Goal: Task Accomplishment & Management: Manage account settings

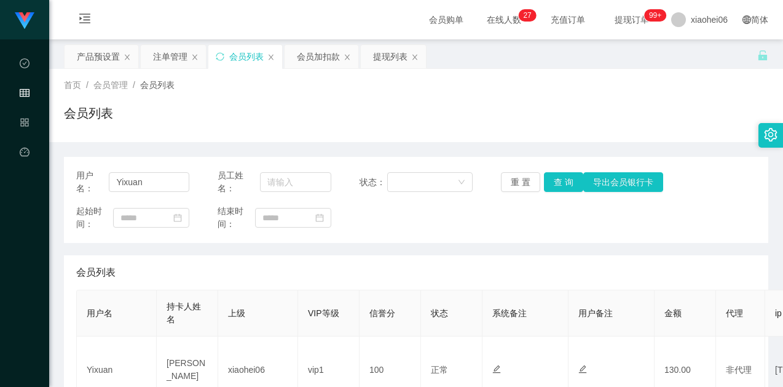
click at [101, 59] on div "产品预设置" at bounding box center [98, 56] width 43 height 23
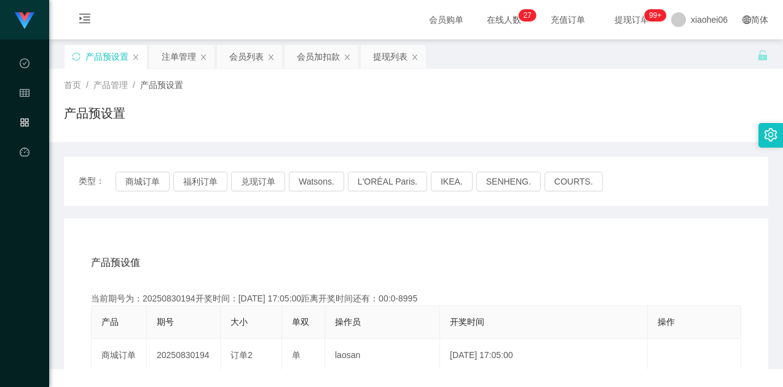
click at [367, 124] on div "产品预设置" at bounding box center [416, 118] width 704 height 28
drag, startPoint x: 164, startPoint y: 175, endPoint x: 181, endPoint y: 183, distance: 19.0
click at [164, 175] on button "商城订单" at bounding box center [143, 181] width 54 height 20
click at [133, 176] on button "商城订单" at bounding box center [143, 181] width 54 height 20
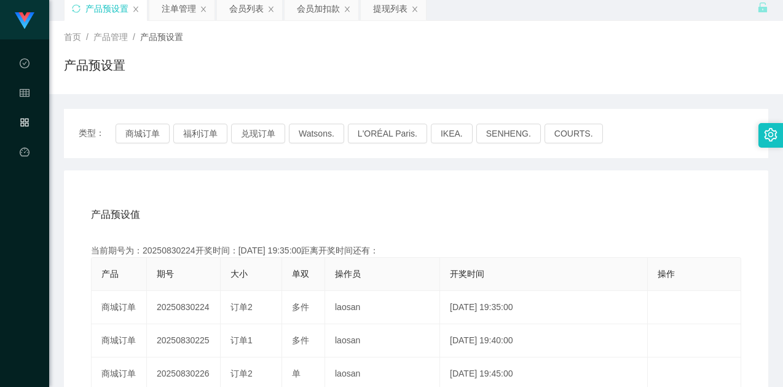
scroll to position [123, 0]
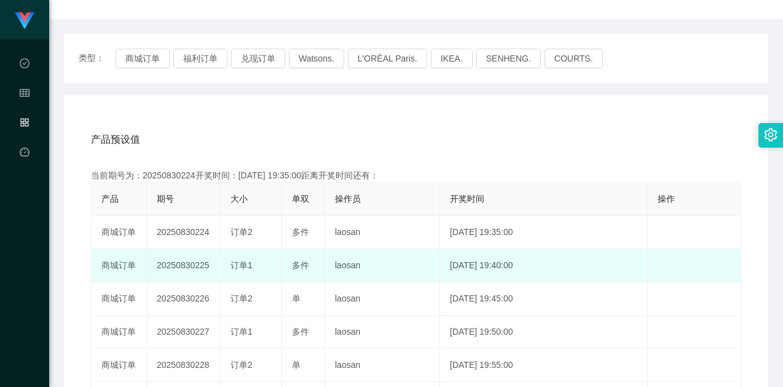
click at [186, 262] on td "20250830225" at bounding box center [184, 265] width 74 height 33
drag, startPoint x: 186, startPoint y: 262, endPoint x: 193, endPoint y: 263, distance: 7.5
click at [186, 261] on td "20250830225" at bounding box center [184, 265] width 74 height 33
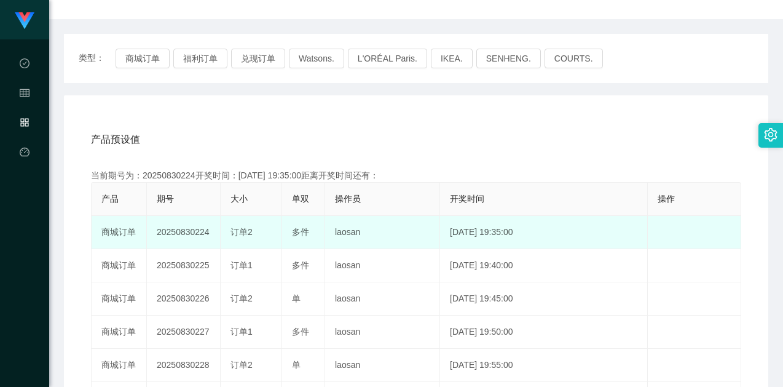
copy td "20250830225"
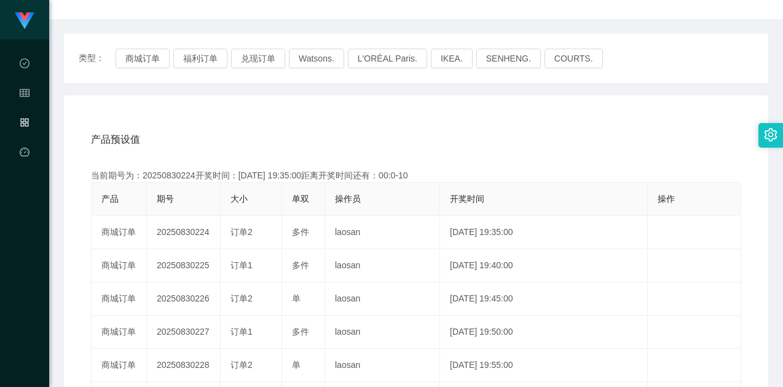
drag, startPoint x: 336, startPoint y: 138, endPoint x: 286, endPoint y: 123, distance: 52.1
click at [334, 138] on div "产品预设值 添加期号" at bounding box center [416, 139] width 650 height 34
click at [134, 53] on button "商城订单" at bounding box center [143, 59] width 54 height 20
click at [301, 115] on div "产品预设值 添加期号 当前期号为：20250830224开奖时间：[DATE] 19:35:00距离开奖时间还有： 产品 期号 大小 单双 操作员 开奖时间 …" at bounding box center [416, 348] width 704 height 506
click at [306, 107] on div "产品预设值 添加期号 当前期号为：20250830225开奖时间：[DATE] 19:40:00距离开奖时间还有： 产品 期号 大小 单双 操作员 开奖时间 …" at bounding box center [416, 348] width 704 height 506
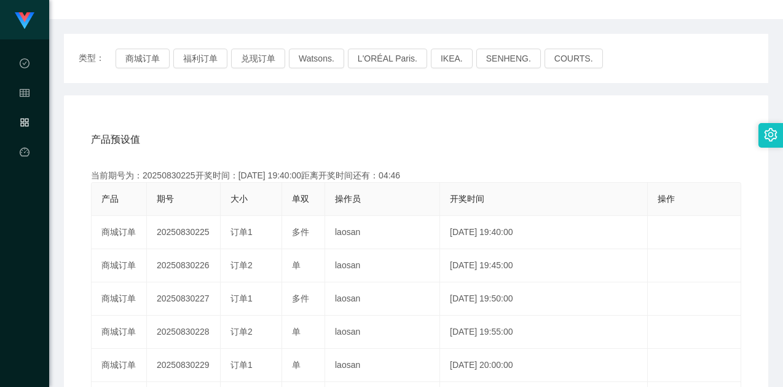
click at [306, 107] on div "产品预设值 添加期号 当前期号为：20250830225开奖时间：[DATE] 19:40:00距离开奖时间还有：04:46 产品 期号 大小 单双 操作员 …" at bounding box center [416, 348] width 704 height 506
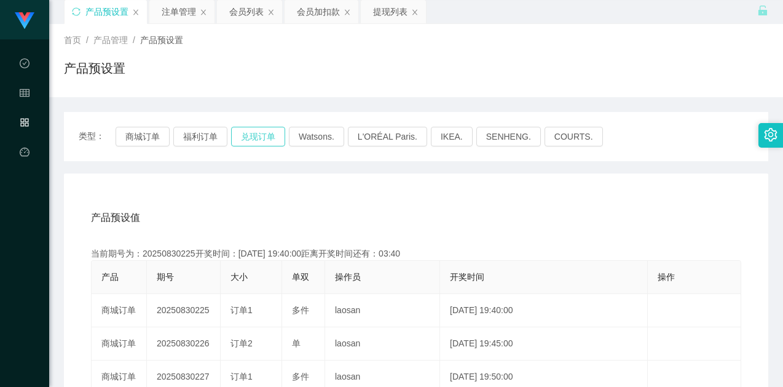
scroll to position [0, 0]
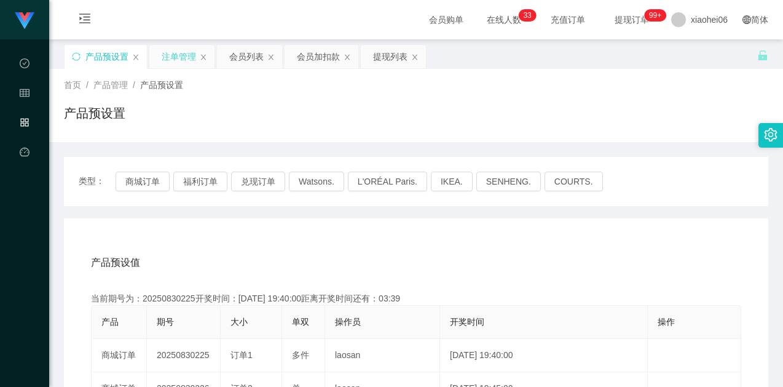
click at [183, 58] on div "注单管理" at bounding box center [179, 56] width 34 height 23
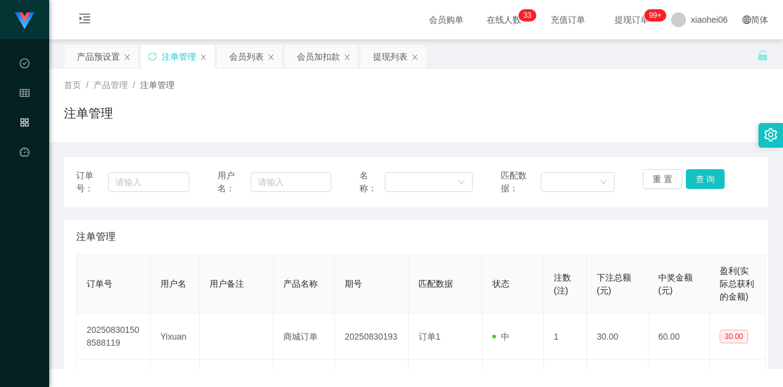
click at [443, 120] on div "注单管理" at bounding box center [416, 118] width 704 height 28
click at [653, 176] on button "重 置" at bounding box center [662, 179] width 39 height 20
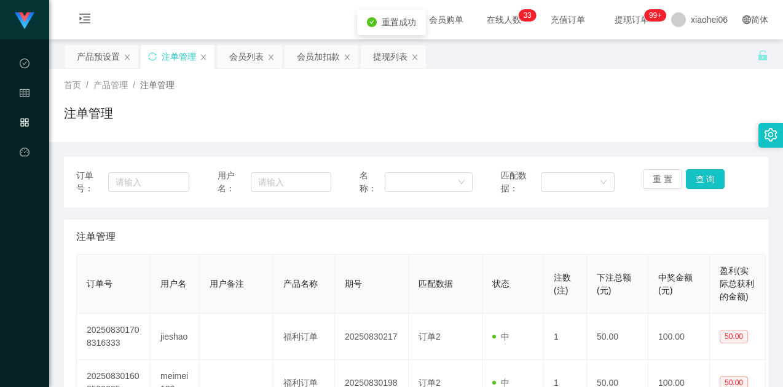
click at [656, 176] on button "重 置" at bounding box center [662, 179] width 39 height 20
click at [625, 223] on div "注单管理" at bounding box center [416, 236] width 680 height 34
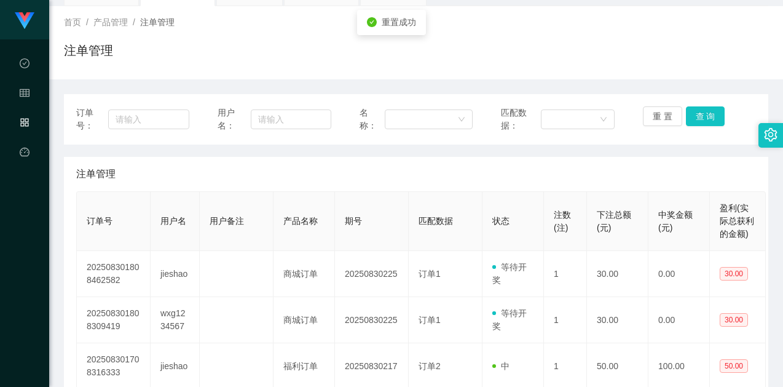
scroll to position [123, 0]
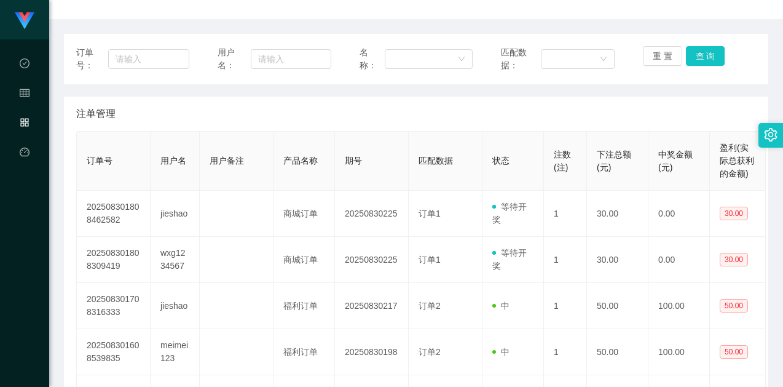
click at [470, 124] on div "注单管理" at bounding box center [416, 114] width 680 height 34
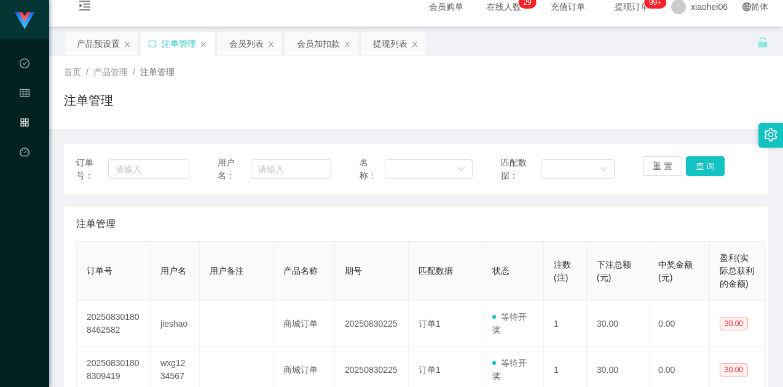
scroll to position [0, 0]
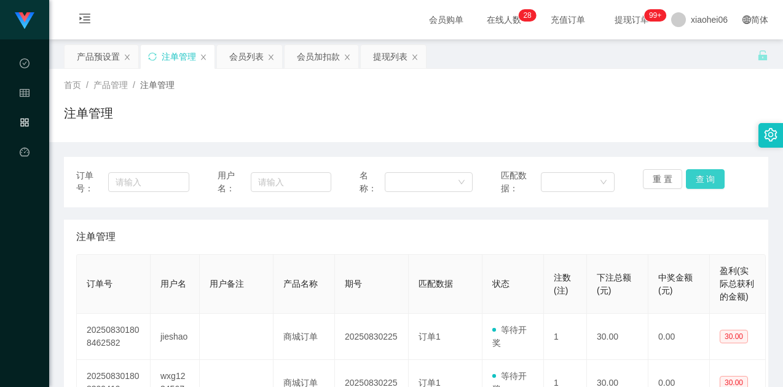
click at [691, 177] on button "查 询" at bounding box center [705, 179] width 39 height 20
click at [673, 114] on div "注单管理" at bounding box center [416, 118] width 704 height 28
click at [695, 168] on div "订单号： 用户名： 名称： 匹配数据： 重 置 查 询" at bounding box center [416, 182] width 704 height 50
click at [698, 173] on button "查 询" at bounding box center [705, 179] width 39 height 20
click at [609, 127] on div "注单管理" at bounding box center [416, 118] width 704 height 28
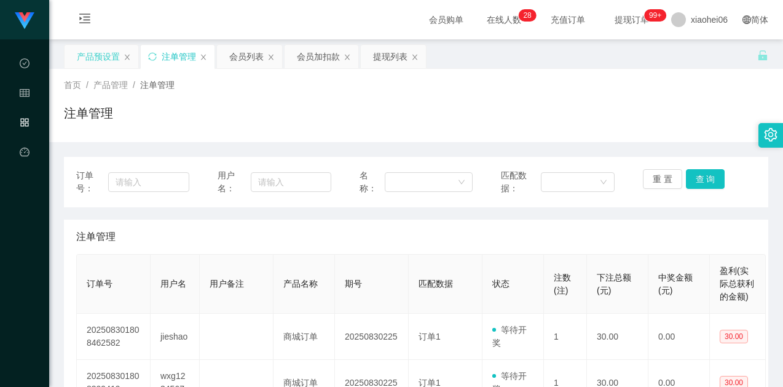
click at [92, 58] on div "产品预设置" at bounding box center [98, 56] width 43 height 23
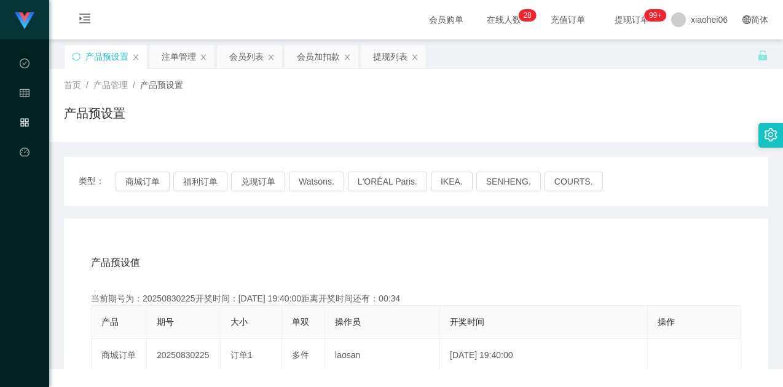
click at [567, 124] on div "产品预设置" at bounding box center [416, 118] width 704 height 28
